Goal: Task Accomplishment & Management: Manage account settings

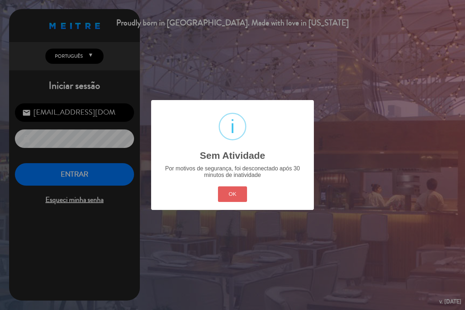
click at [224, 194] on button "OK" at bounding box center [232, 195] width 29 height 16
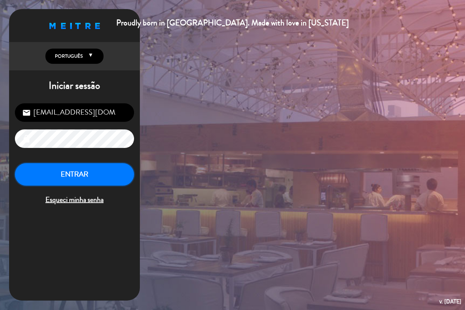
click at [82, 180] on button "ENTRAR" at bounding box center [74, 174] width 119 height 23
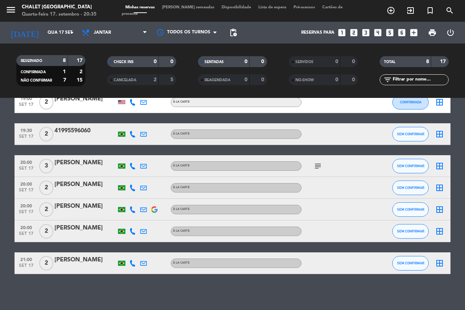
scroll to position [62, 0]
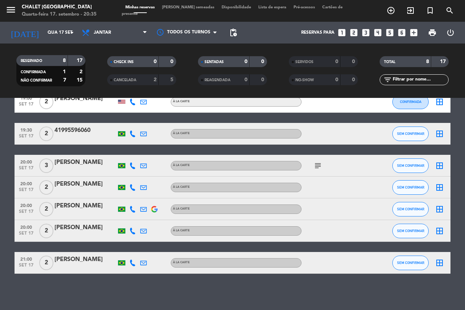
click at [317, 168] on icon "subject" at bounding box center [317, 166] width 9 height 9
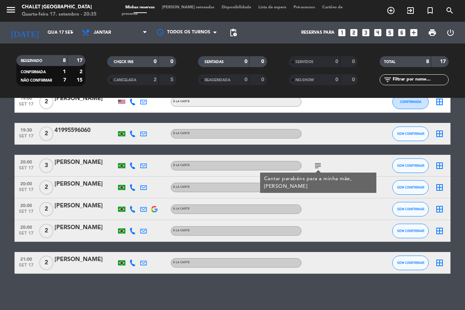
click at [317, 167] on icon "subject" at bounding box center [317, 166] width 9 height 9
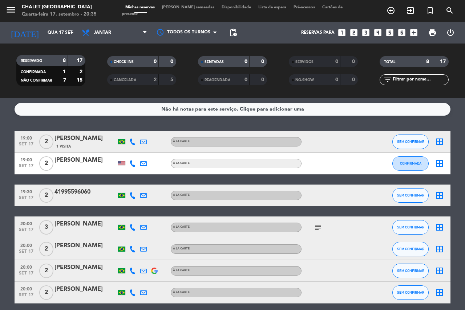
scroll to position [0, 0]
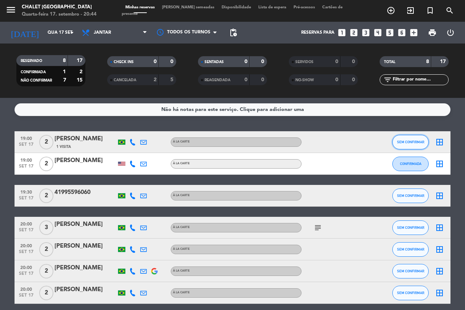
click at [420, 140] on span "SEM CONFIRMAR" at bounding box center [410, 142] width 27 height 4
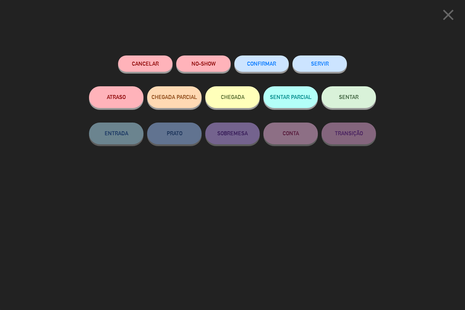
click at [301, 63] on button "SERVIR" at bounding box center [319, 64] width 54 height 16
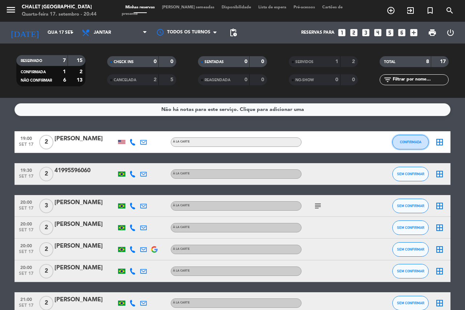
click at [405, 145] on button "CONFIRMADA" at bounding box center [410, 142] width 36 height 15
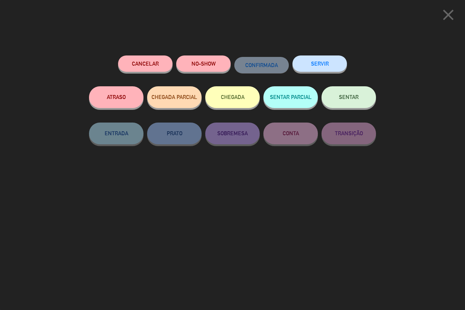
click at [306, 59] on button "SERVIR" at bounding box center [319, 64] width 54 height 16
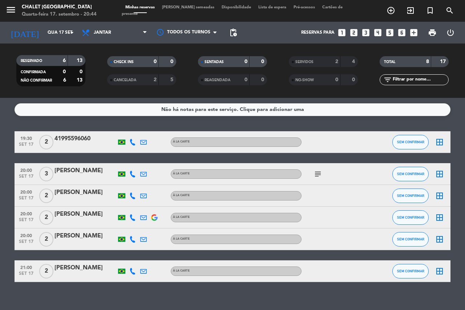
click at [82, 149] on div at bounding box center [85, 147] width 62 height 6
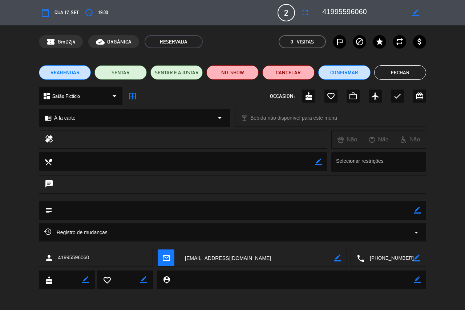
click at [388, 73] on button "Fechar" at bounding box center [400, 72] width 52 height 15
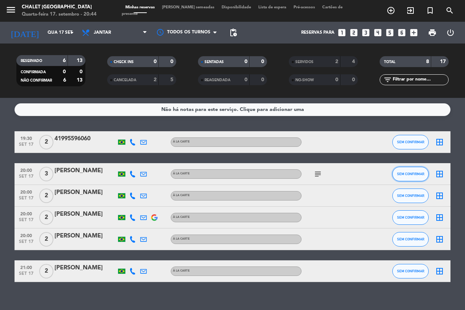
click at [404, 171] on button "SEM CONFIRMAR" at bounding box center [410, 174] width 36 height 15
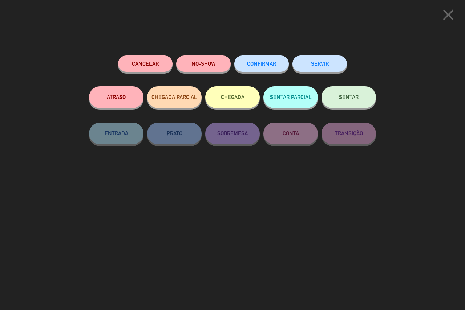
click at [336, 66] on button "SERVIR" at bounding box center [319, 64] width 54 height 16
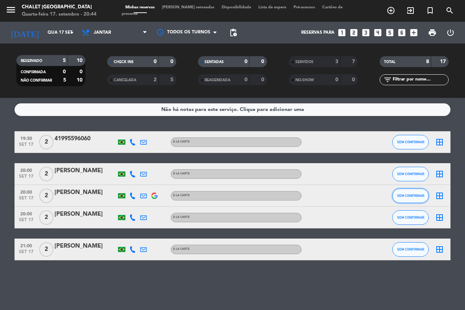
click at [402, 193] on button "SEM CONFIRMAR" at bounding box center [410, 196] width 36 height 15
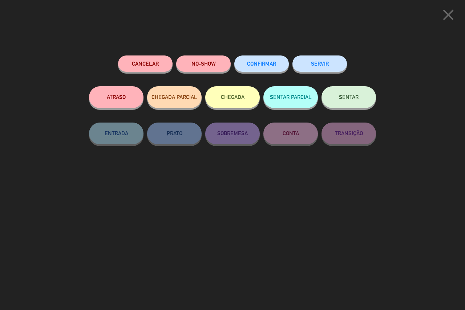
click at [310, 62] on button "SERVIR" at bounding box center [319, 64] width 54 height 16
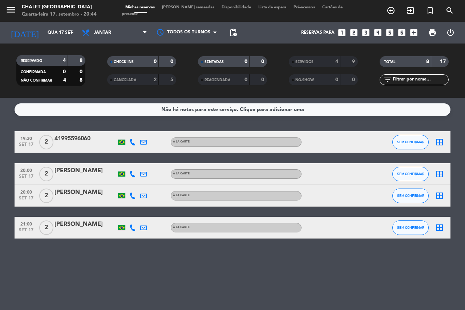
click at [88, 144] on div at bounding box center [85, 147] width 62 height 6
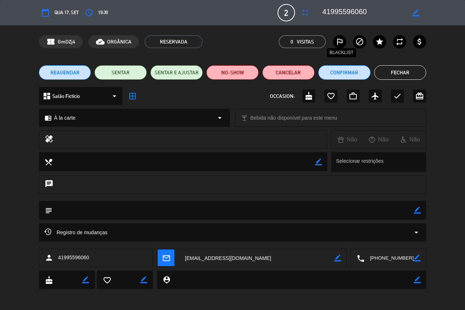
click at [342, 38] on icon "outlined_flag" at bounding box center [339, 41] width 9 height 9
click at [238, 280] on textarea at bounding box center [291, 280] width 243 height 19
click at [418, 282] on icon "border_color" at bounding box center [417, 280] width 7 height 7
type textarea "[DATE] não compareceu"
click at [218, 74] on button "NO-SHOW" at bounding box center [232, 72] width 52 height 15
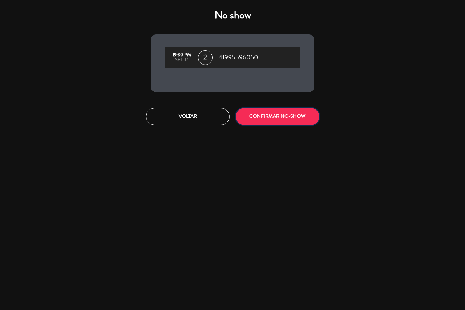
click at [250, 117] on button "CONFIRMAR NO-SHOW" at bounding box center [278, 116] width 84 height 17
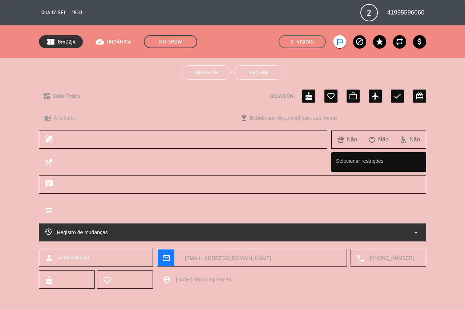
click at [242, 74] on button "Fechar" at bounding box center [258, 72] width 49 height 15
